Goal: Task Accomplishment & Management: Use online tool/utility

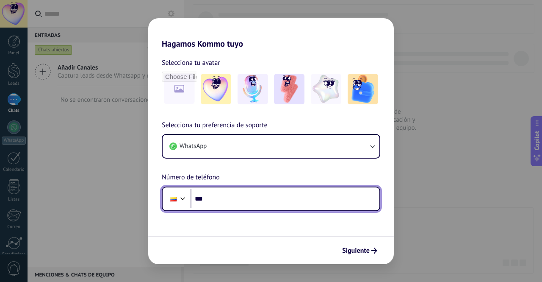
click at [250, 194] on input "***" at bounding box center [284, 198] width 189 height 19
type input "**********"
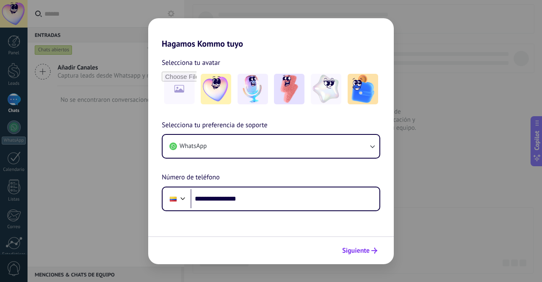
click at [351, 247] on span "Siguiente" at bounding box center [356, 250] width 28 height 6
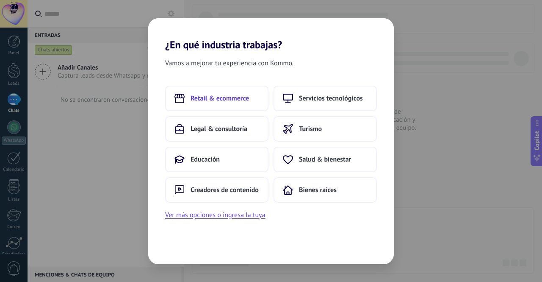
click at [231, 97] on span "Retail & ecommerce" at bounding box center [219, 98] width 58 height 8
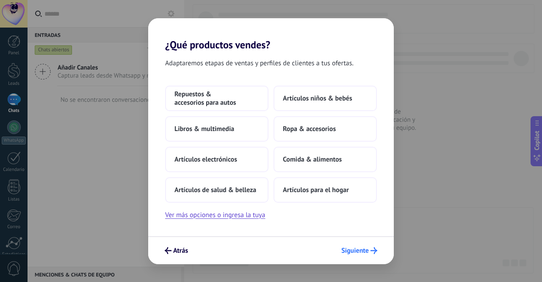
click at [357, 247] on span "Siguiente" at bounding box center [355, 250] width 28 height 6
click at [357, 249] on span "Siguiente" at bounding box center [355, 250] width 28 height 6
click at [215, 160] on span "Artículos electrónicos" at bounding box center [205, 159] width 63 height 8
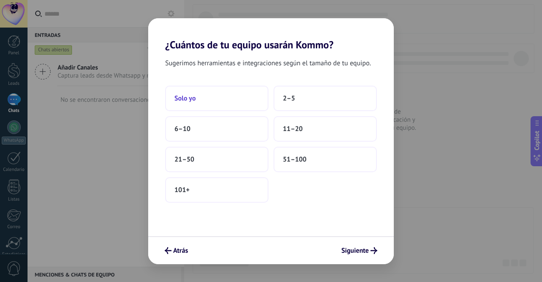
click at [251, 103] on button "Solo yo" at bounding box center [216, 98] width 103 height 25
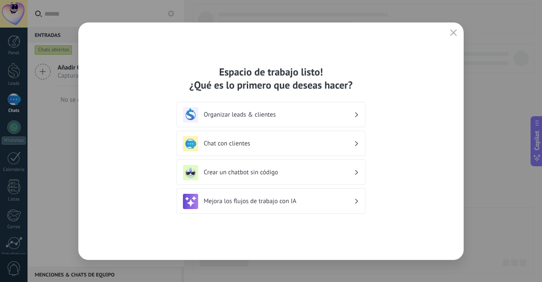
click at [266, 113] on h3 "Organizar leads & clientes" at bounding box center [279, 114] width 150 height 8
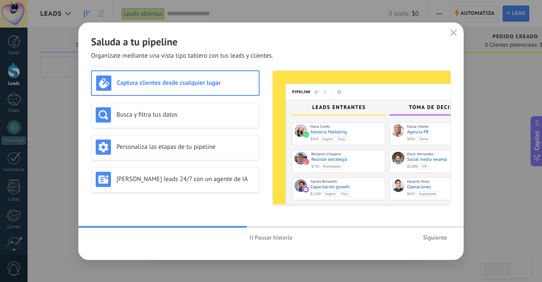
click at [442, 235] on span "Siguiente" at bounding box center [435, 237] width 24 height 6
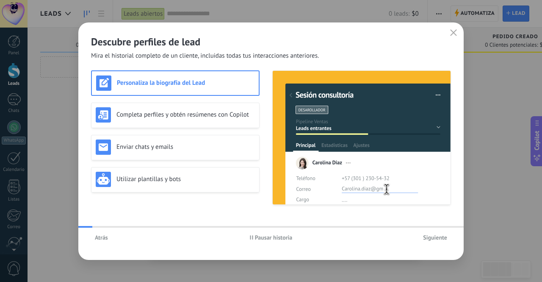
click at [442, 234] on span "Siguiente" at bounding box center [435, 237] width 24 height 6
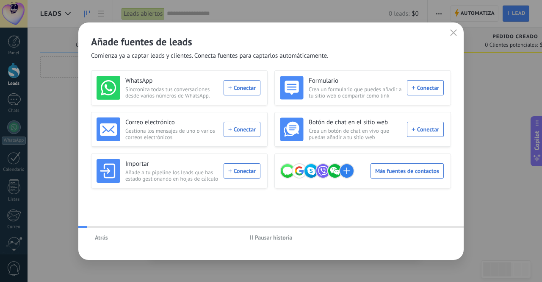
click at [442, 234] on div "Atrás Pausar historia" at bounding box center [270, 236] width 385 height 19
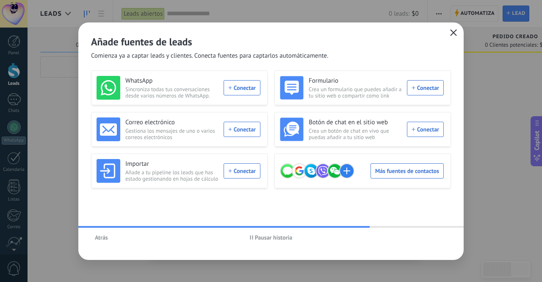
click at [458, 33] on button "button" at bounding box center [453, 33] width 11 height 12
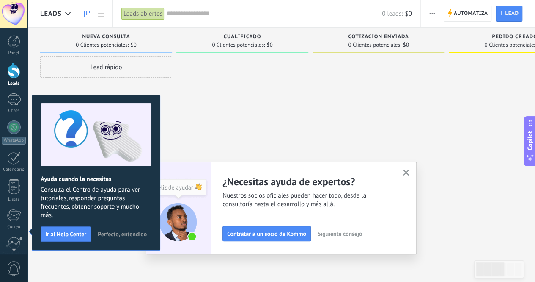
click at [14, 78] on div at bounding box center [14, 71] width 13 height 16
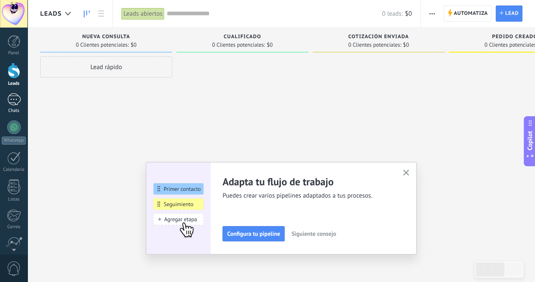
click at [14, 94] on div at bounding box center [14, 99] width 14 height 12
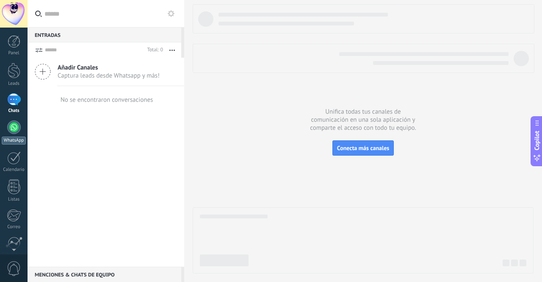
click at [12, 138] on div "WhatsApp" at bounding box center [14, 140] width 24 height 8
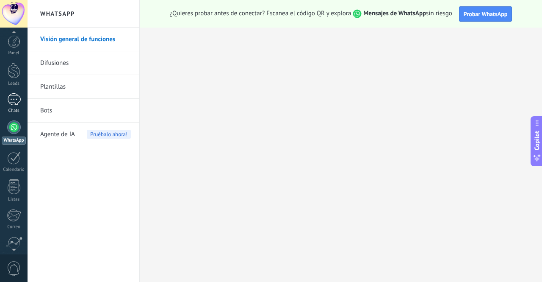
click at [15, 108] on div "Chats" at bounding box center [14, 111] width 25 height 6
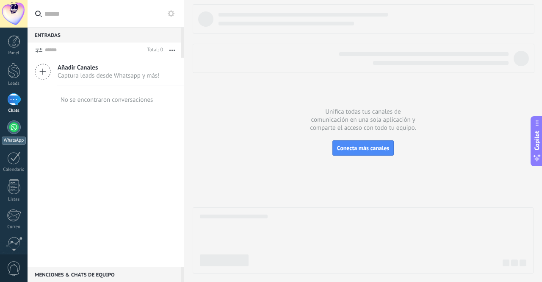
click at [10, 128] on div at bounding box center [14, 127] width 14 height 14
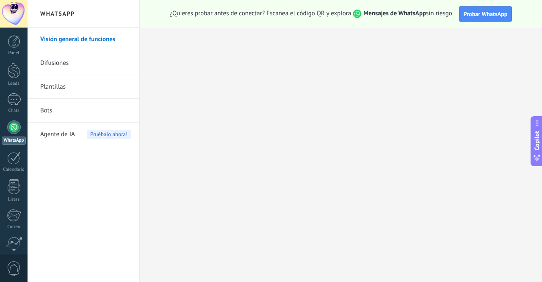
click at [79, 89] on link "Plantillas" at bounding box center [85, 87] width 91 height 24
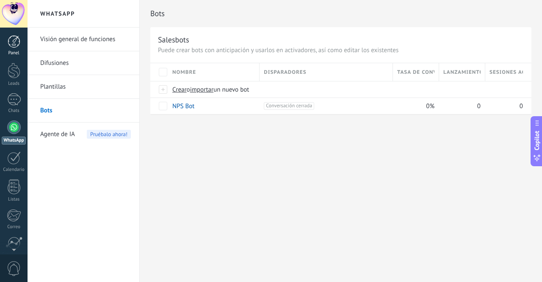
click at [16, 52] on div "Panel" at bounding box center [14, 53] width 25 height 6
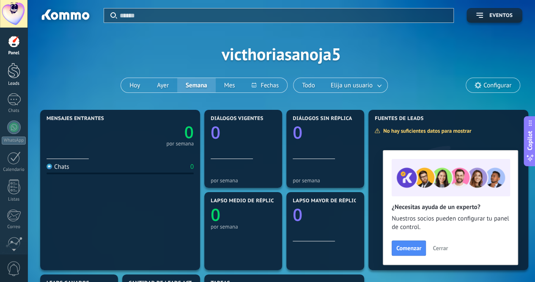
click at [16, 73] on div at bounding box center [14, 71] width 13 height 16
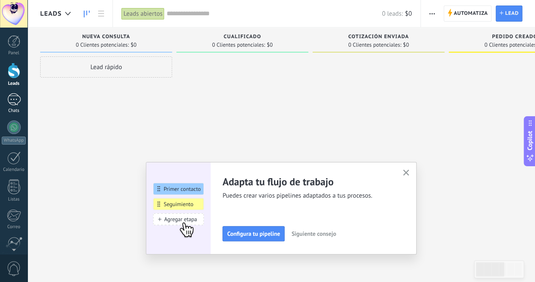
click at [10, 98] on div at bounding box center [14, 99] width 14 height 12
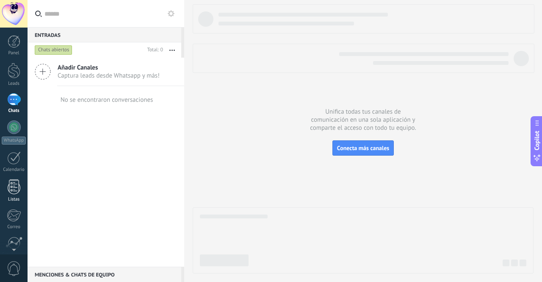
click at [19, 190] on div at bounding box center [14, 186] width 13 height 15
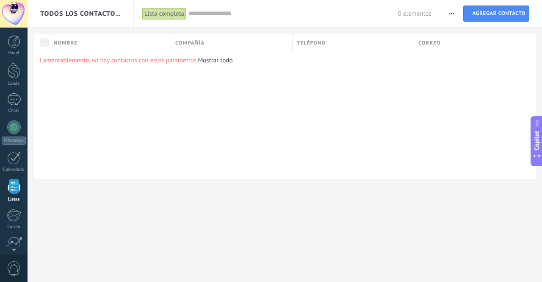
click at [17, 177] on div "Panel Leads Chats WhatsApp Clientes" at bounding box center [14, 180] width 28 height 290
click at [15, 165] on link "Calendario" at bounding box center [14, 161] width 28 height 21
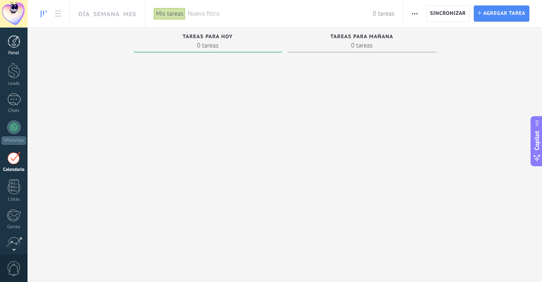
click at [14, 54] on div "Panel" at bounding box center [14, 53] width 25 height 6
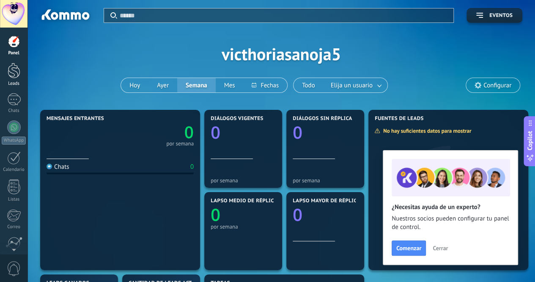
click at [5, 82] on div "Leads" at bounding box center [14, 84] width 25 height 6
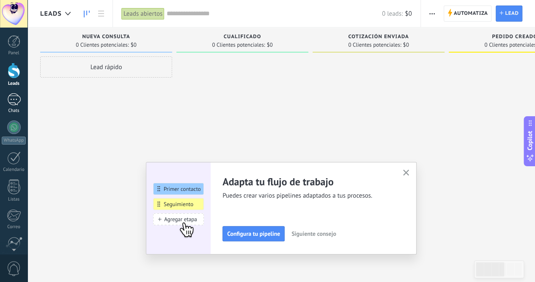
click at [5, 100] on link "Chats" at bounding box center [14, 103] width 28 height 20
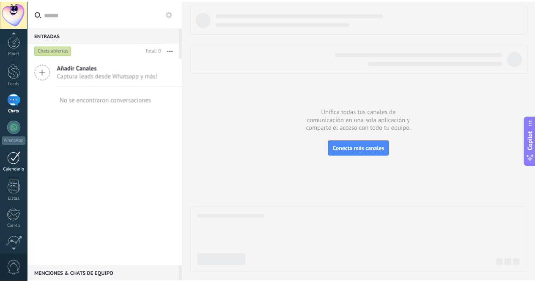
scroll to position [70, 0]
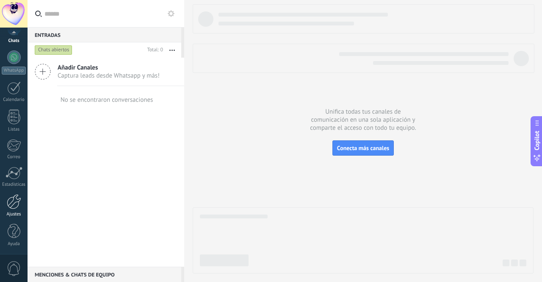
click at [11, 207] on div at bounding box center [14, 201] width 14 height 15
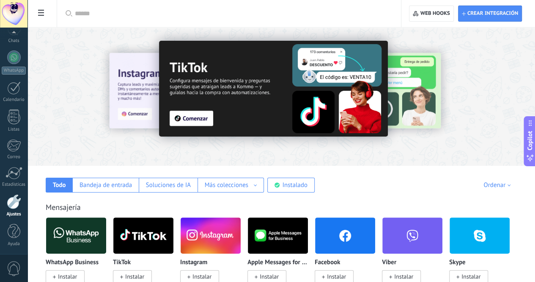
click at [183, 22] on div at bounding box center [232, 13] width 315 height 27
click at [180, 14] on input "text" at bounding box center [232, 13] width 315 height 9
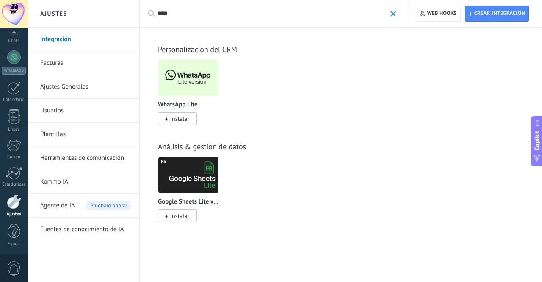
type input "****"
click at [176, 121] on span "Instalar" at bounding box center [179, 119] width 19 height 8
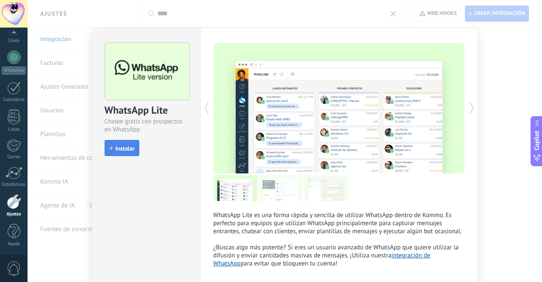
click at [124, 149] on span "Instalar" at bounding box center [125, 148] width 19 height 6
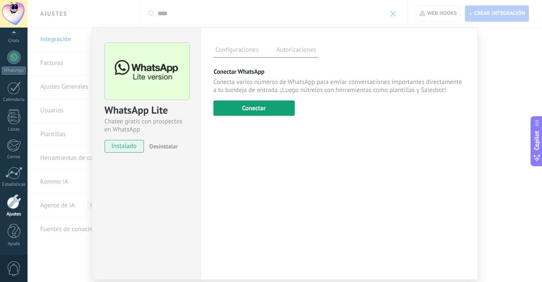
click at [273, 106] on button "Conectar" at bounding box center [253, 107] width 81 height 15
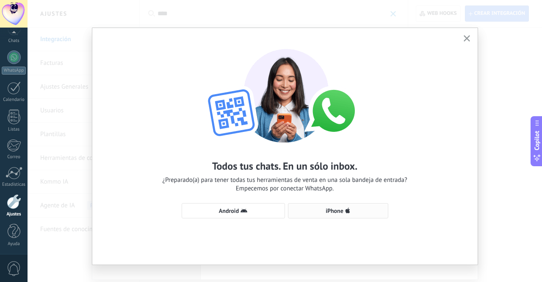
click at [351, 210] on span "iPhone" at bounding box center [338, 210] width 91 height 7
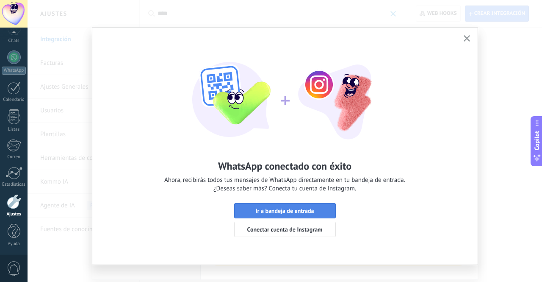
click at [309, 207] on span "Ir a bandeja de entrada" at bounding box center [284, 210] width 58 height 6
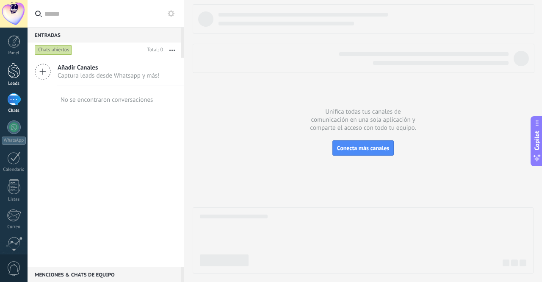
click at [8, 69] on div at bounding box center [14, 71] width 13 height 16
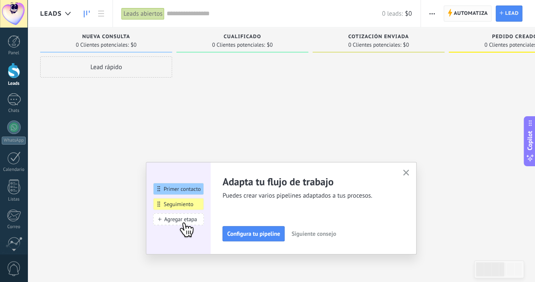
click at [468, 19] on span "Automatiza" at bounding box center [471, 13] width 34 height 15
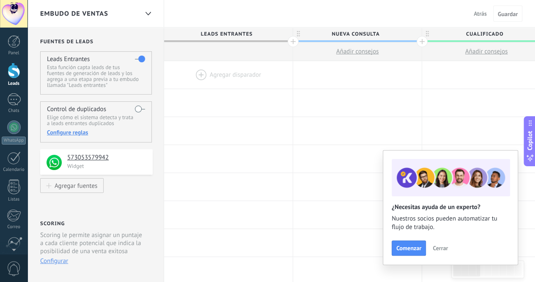
click at [204, 76] on div at bounding box center [228, 75] width 129 height 28
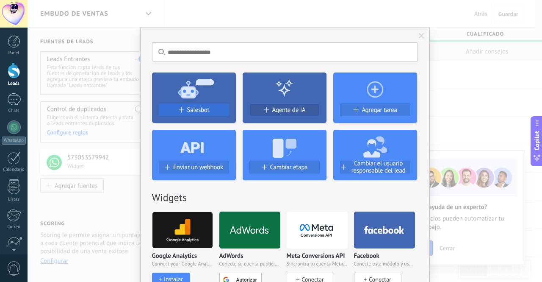
click at [195, 113] on span "Salesbot" at bounding box center [198, 109] width 22 height 7
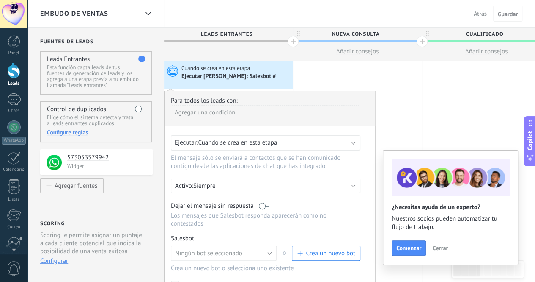
click at [226, 144] on span "Cuando se crea en esta etapa" at bounding box center [237, 142] width 79 height 8
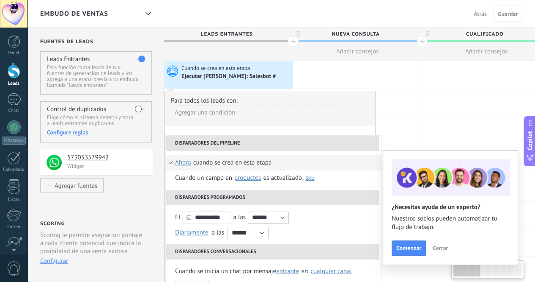
click at [232, 140] on li "Disparadores del pipeline" at bounding box center [272, 142] width 213 height 15
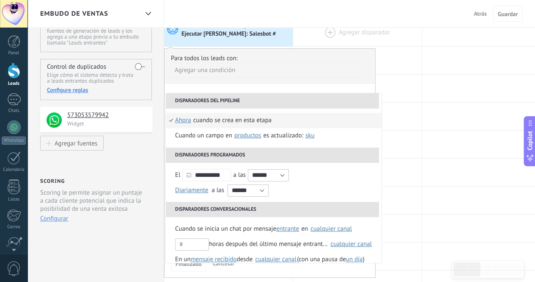
click at [315, 29] on div at bounding box center [357, 33] width 129 height 28
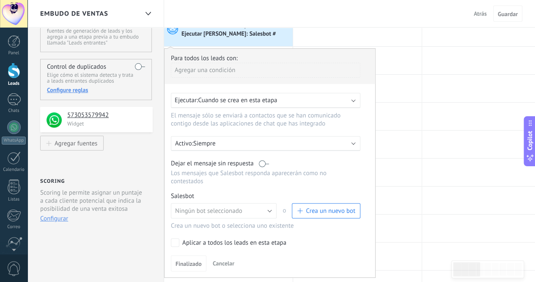
click at [274, 41] on div "Cuando se crea en esta etapa Ejecutar [PERSON_NAME]: Salesbot #" at bounding box center [228, 33] width 129 height 28
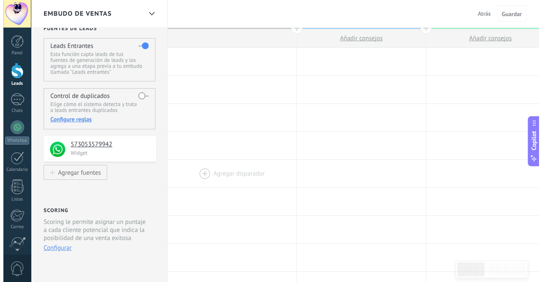
scroll to position [0, 0]
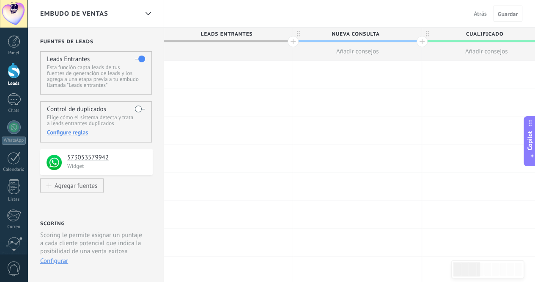
click at [238, 74] on div at bounding box center [228, 75] width 129 height 28
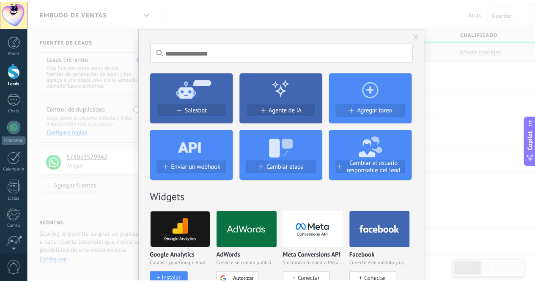
scroll to position [0, 0]
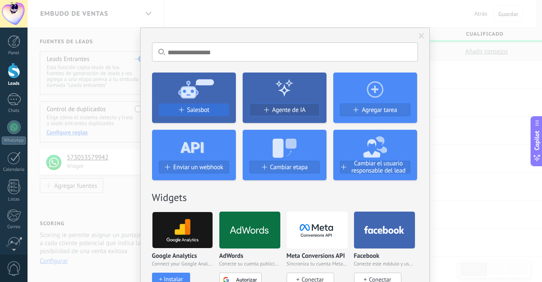
click at [201, 103] on div "Salesbot" at bounding box center [194, 112] width 84 height 19
click at [200, 104] on button "Salesbot" at bounding box center [194, 109] width 70 height 13
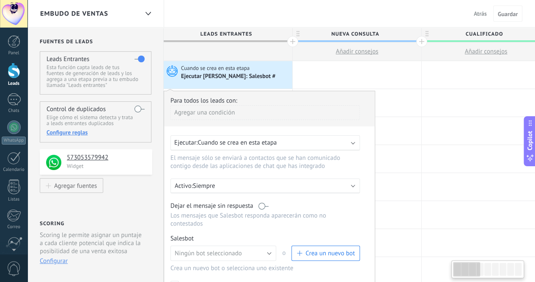
scroll to position [42, 0]
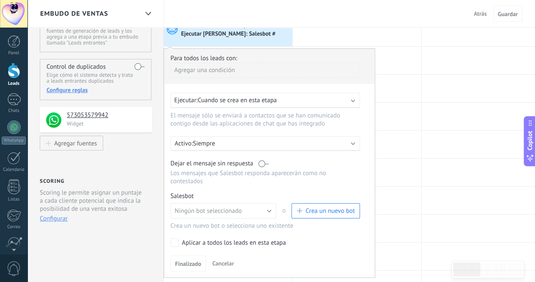
click at [215, 73] on div "Agregar una condición" at bounding box center [266, 70] width 190 height 15
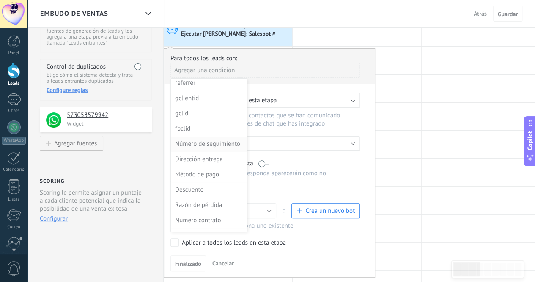
scroll to position [198, 0]
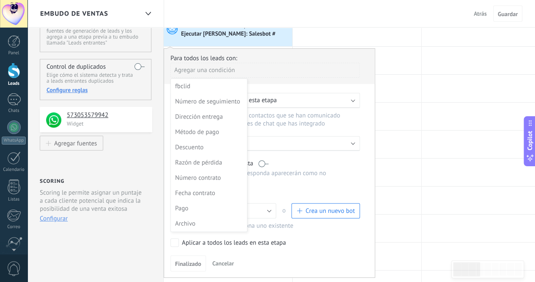
click at [266, 75] on div at bounding box center [269, 159] width 211 height 221
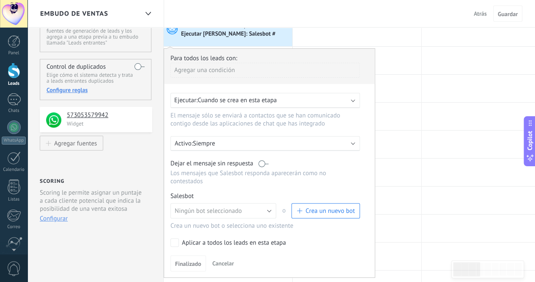
click at [229, 150] on div "Activo: Siempre" at bounding box center [266, 143] width 190 height 15
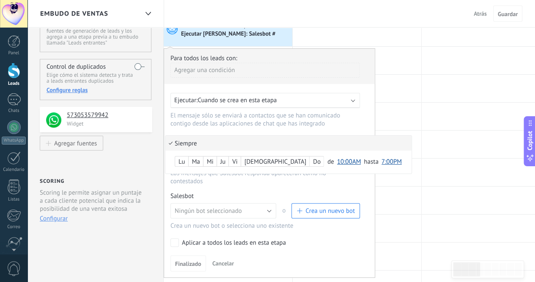
click at [230, 144] on li "Siempre" at bounding box center [289, 142] width 246 height 15
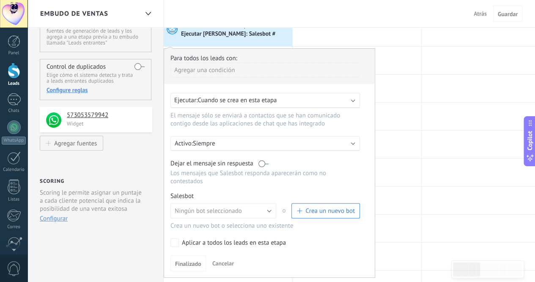
click at [230, 144] on p "Siempre" at bounding box center [267, 143] width 148 height 8
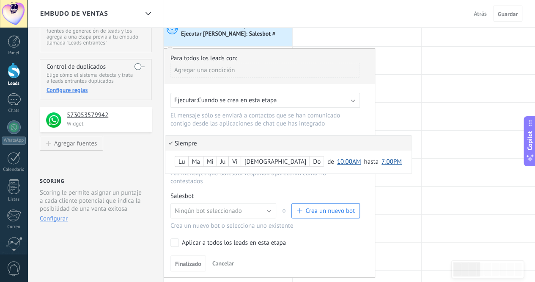
click at [185, 162] on div "Lu" at bounding box center [181, 162] width 13 height 12
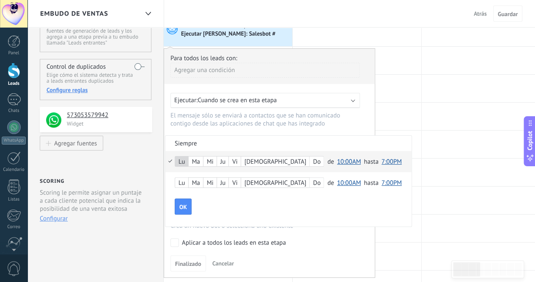
click at [310, 162] on div "Do" at bounding box center [317, 162] width 14 height 12
click at [248, 159] on label "[DEMOGRAPHIC_DATA]" at bounding box center [275, 161] width 68 height 10
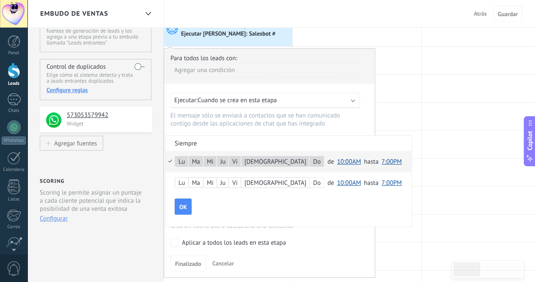
click at [337, 158] on span "10:00AM" at bounding box center [349, 161] width 24 height 8
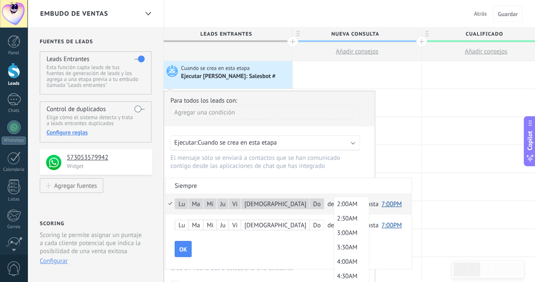
scroll to position [0, 0]
click at [334, 206] on span "12:00AM" at bounding box center [350, 204] width 33 height 8
click at [382, 202] on span "7:00PM" at bounding box center [392, 204] width 20 height 8
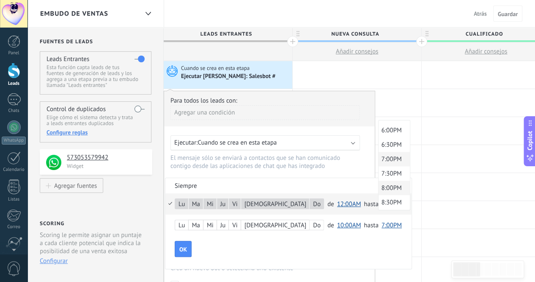
scroll to position [608, 0]
click at [379, 200] on span "11:30PM" at bounding box center [393, 203] width 29 height 8
click at [186, 246] on button "OK" at bounding box center [183, 248] width 17 height 16
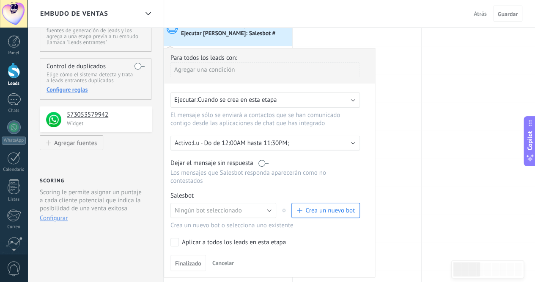
scroll to position [85, 0]
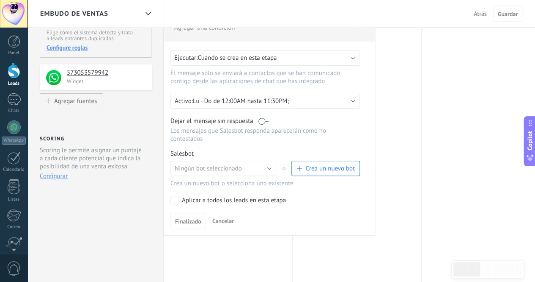
click at [260, 121] on label at bounding box center [264, 121] width 10 height 8
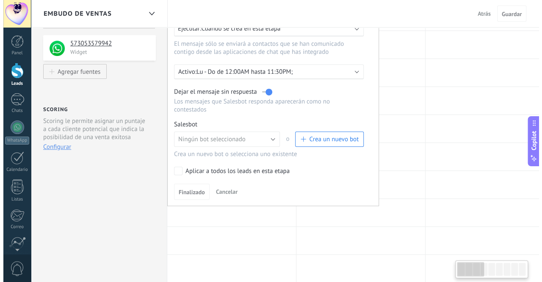
scroll to position [127, 0]
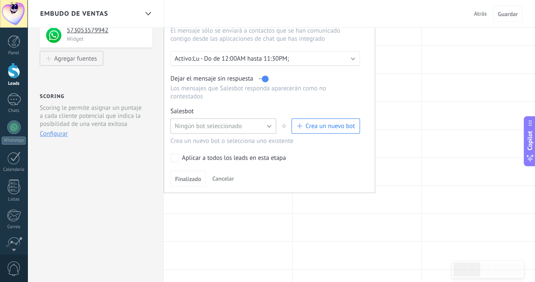
click at [195, 118] on button "Ningún bot seleccionado" at bounding box center [224, 125] width 106 height 15
click at [311, 122] on span "Crea un nuevo bot" at bounding box center [331, 126] width 50 height 8
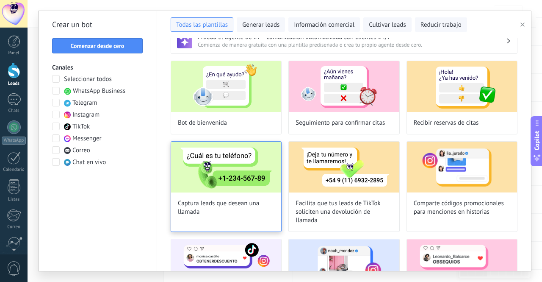
scroll to position [0, 0]
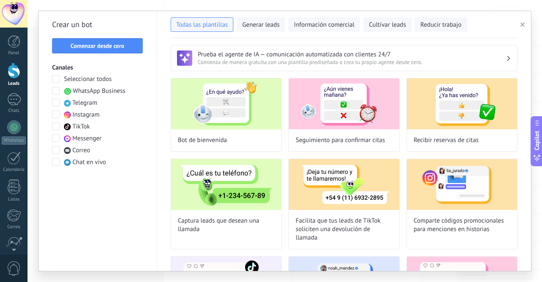
click at [524, 23] on button "button" at bounding box center [524, 24] width 14 height 10
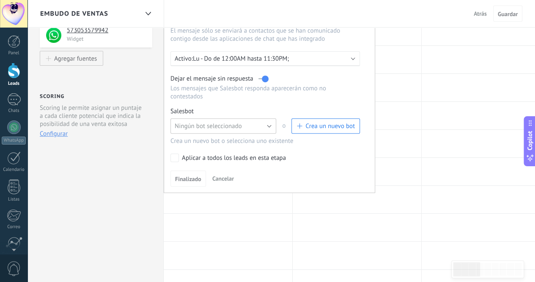
click at [272, 121] on button "Ningún bot seleccionado" at bounding box center [224, 125] width 106 height 15
click at [316, 122] on span "Crea un nuevo bot" at bounding box center [331, 126] width 50 height 8
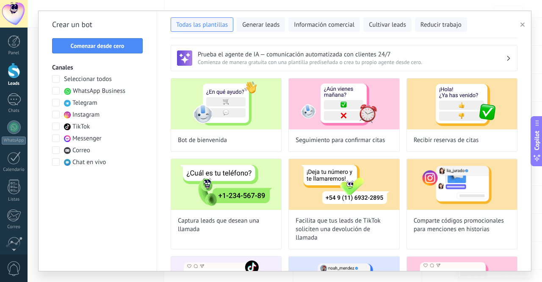
click at [112, 94] on span "WhatsApp Business" at bounding box center [99, 91] width 52 height 8
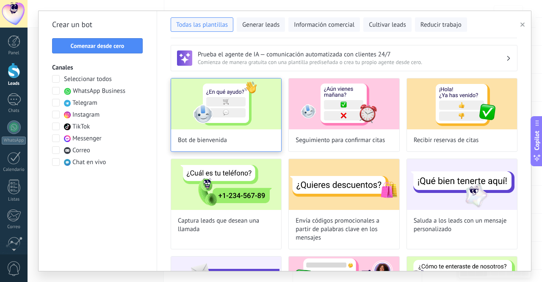
click at [215, 102] on img at bounding box center [226, 103] width 110 height 51
type input "**********"
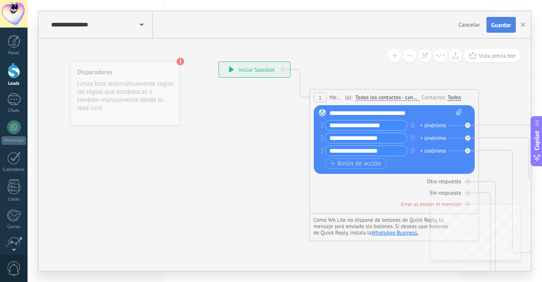
click at [507, 23] on span "Guardar" at bounding box center [501, 25] width 20 height 6
click at [522, 27] on button "button" at bounding box center [522, 25] width 13 height 16
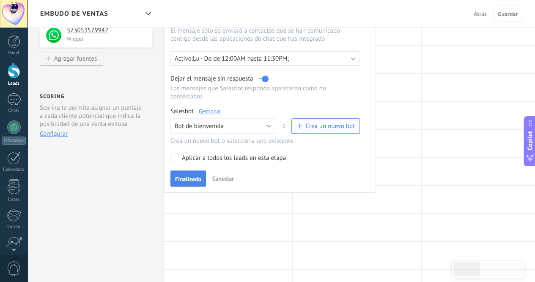
click at [194, 174] on button "Finalizado" at bounding box center [189, 178] width 36 height 16
